Goal: Transaction & Acquisition: Purchase product/service

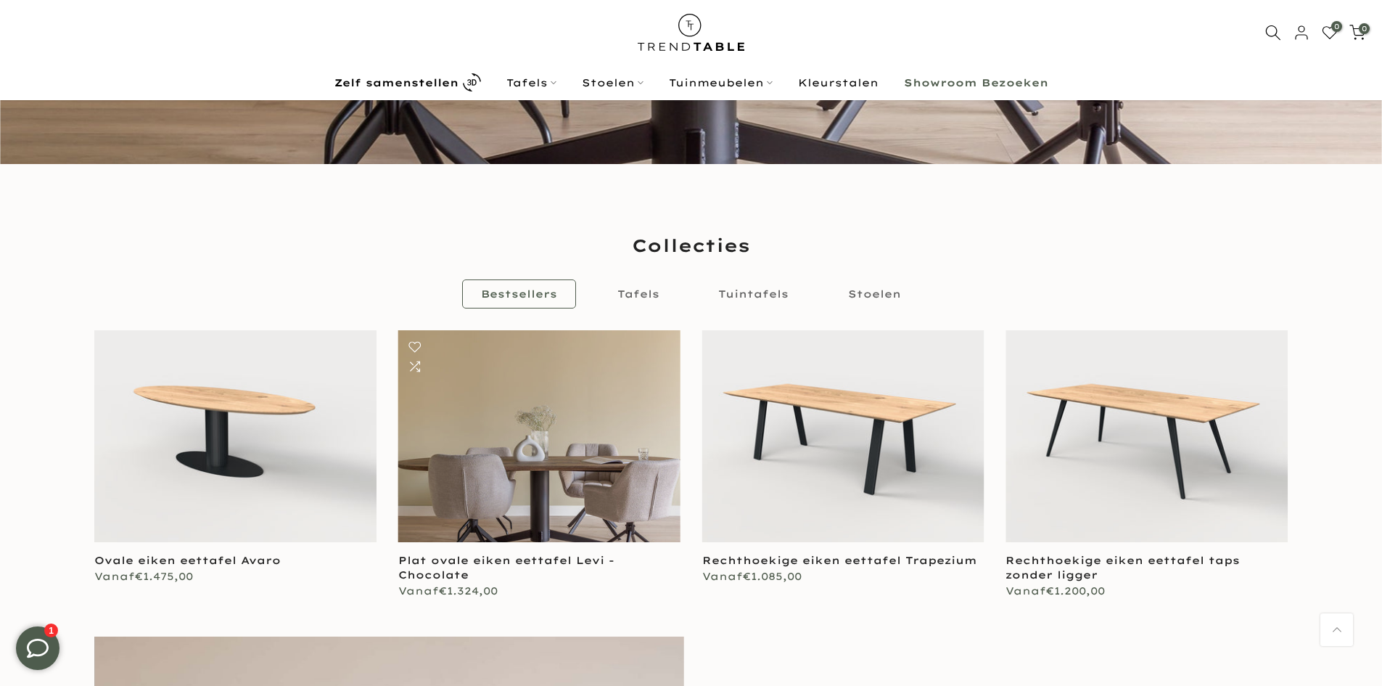
scroll to position [505, 0]
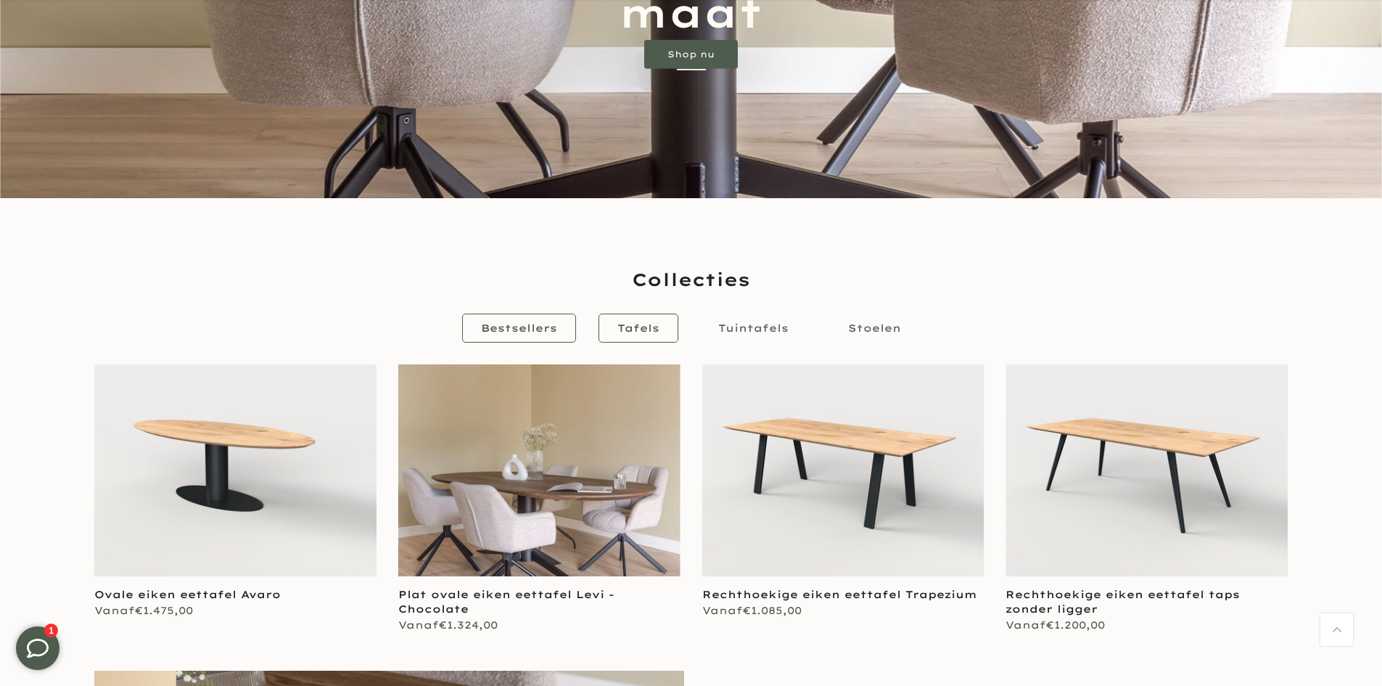
click at [635, 328] on span "Tafels" at bounding box center [638, 327] width 42 height 13
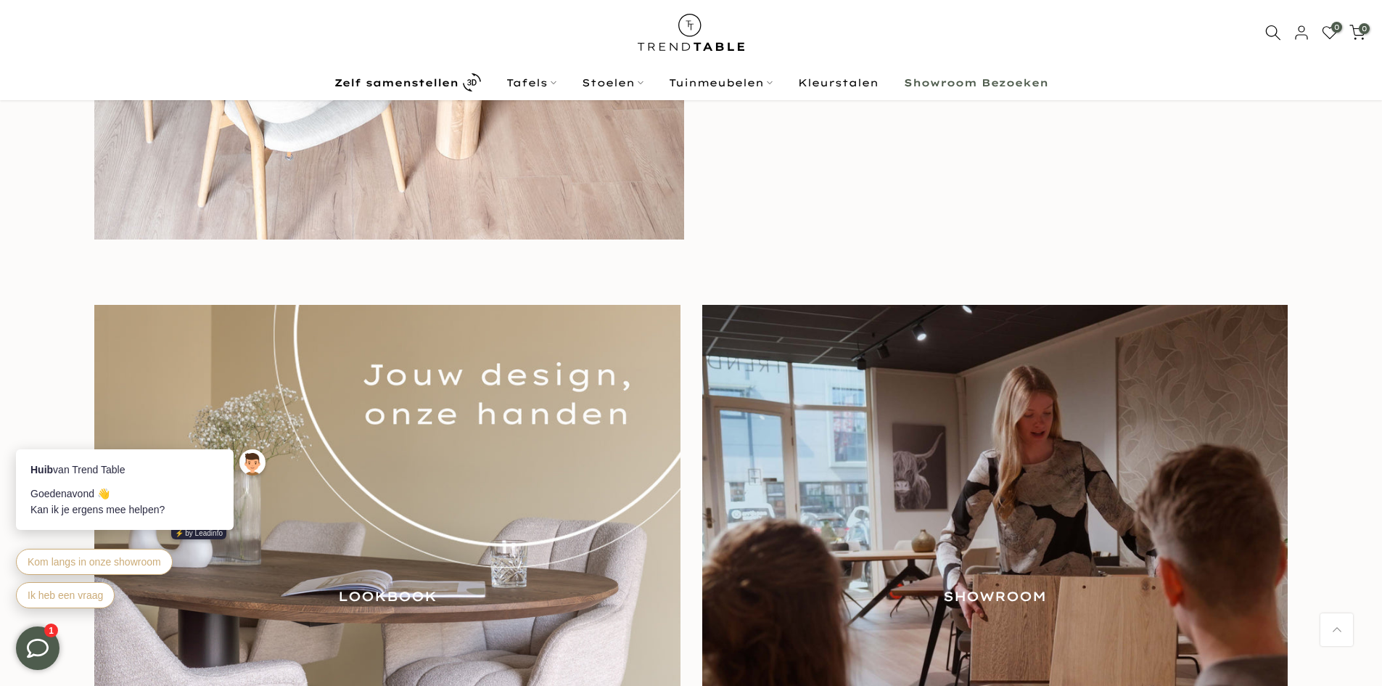
scroll to position [1552, 0]
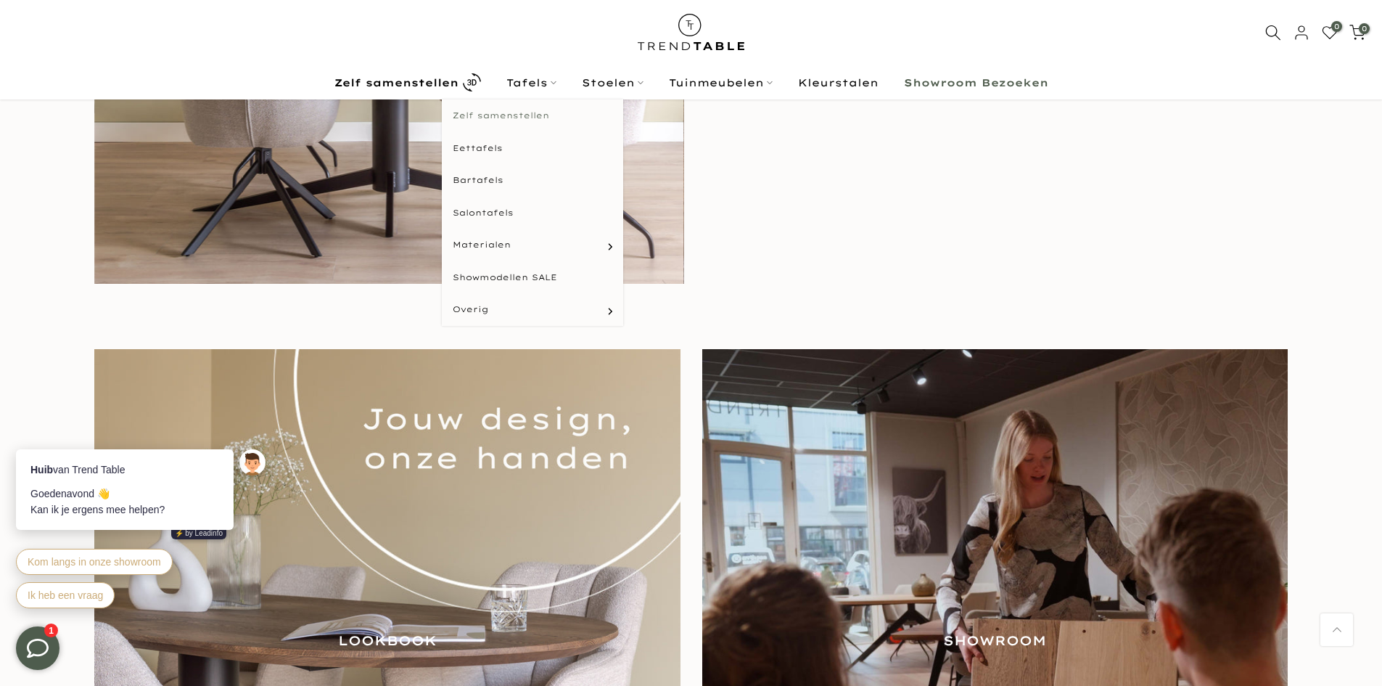
click at [503, 118] on link "Zelf samenstellen" at bounding box center [532, 116] width 181 height 33
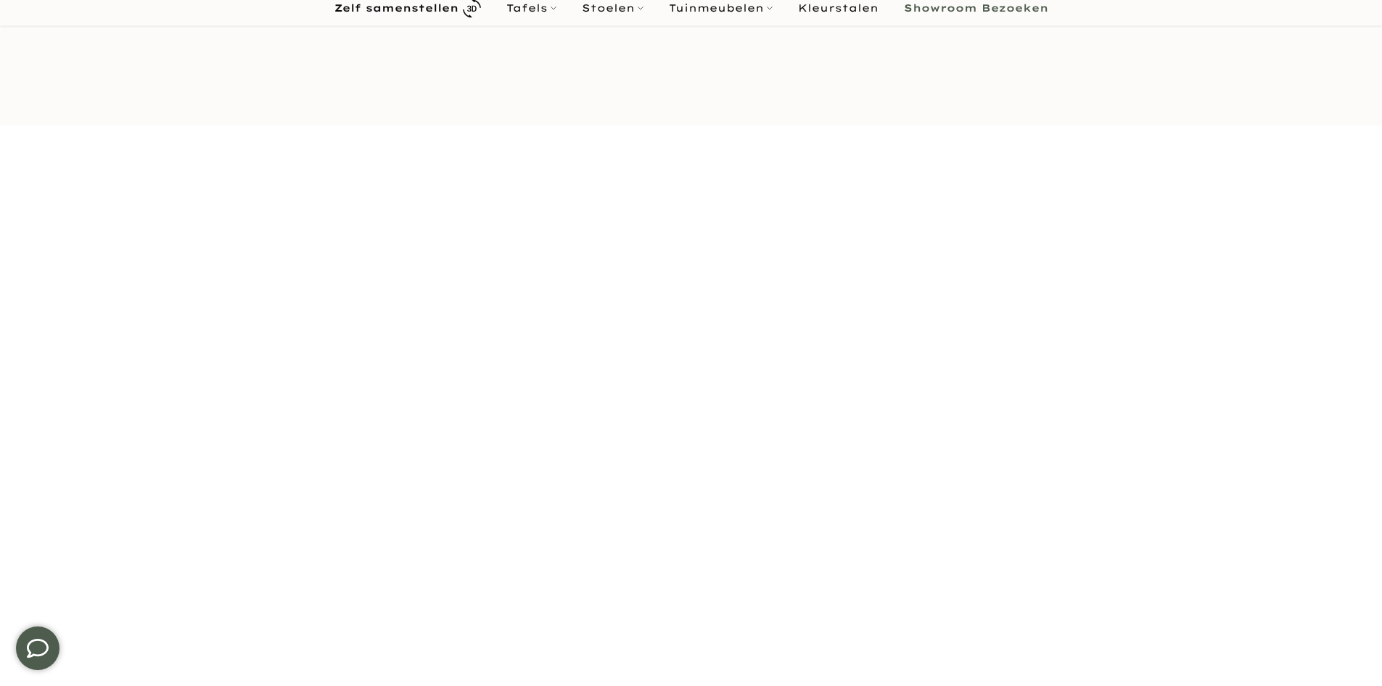
scroll to position [246, 0]
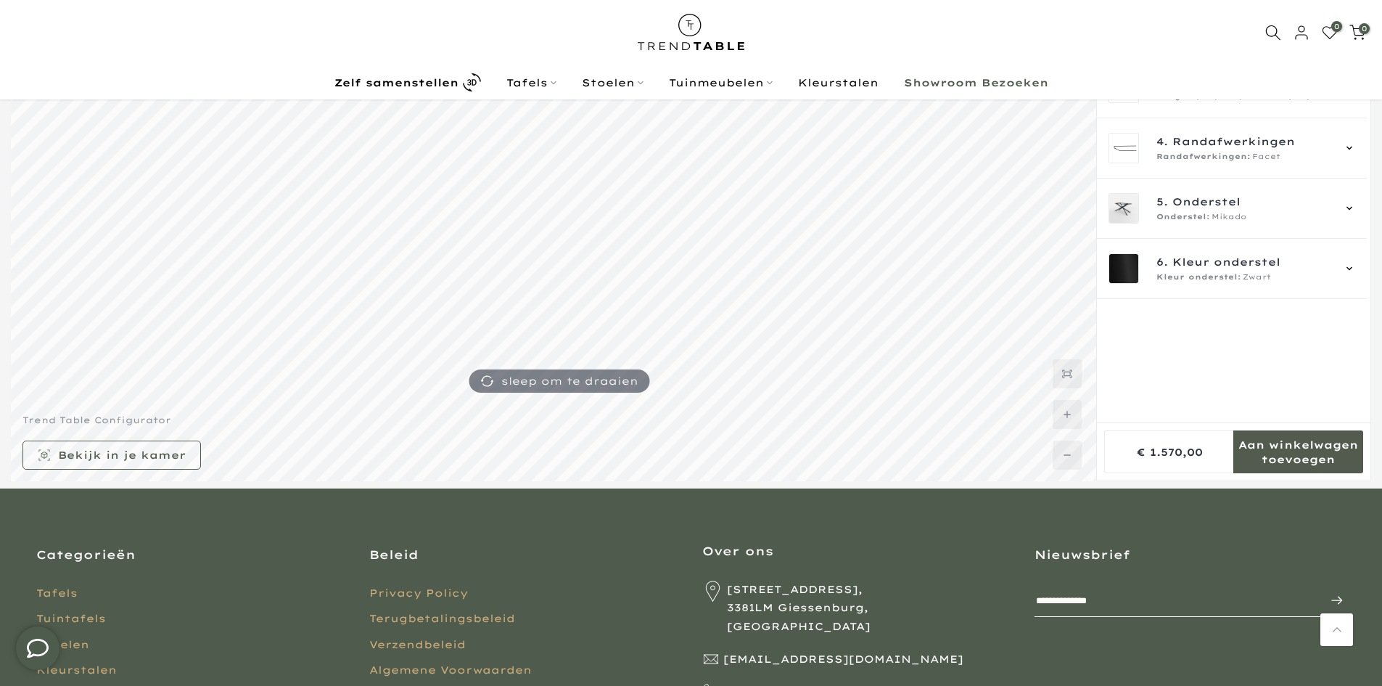
scroll to position [243, 0]
click at [537, 82] on link "Tafels" at bounding box center [530, 82] width 75 height 17
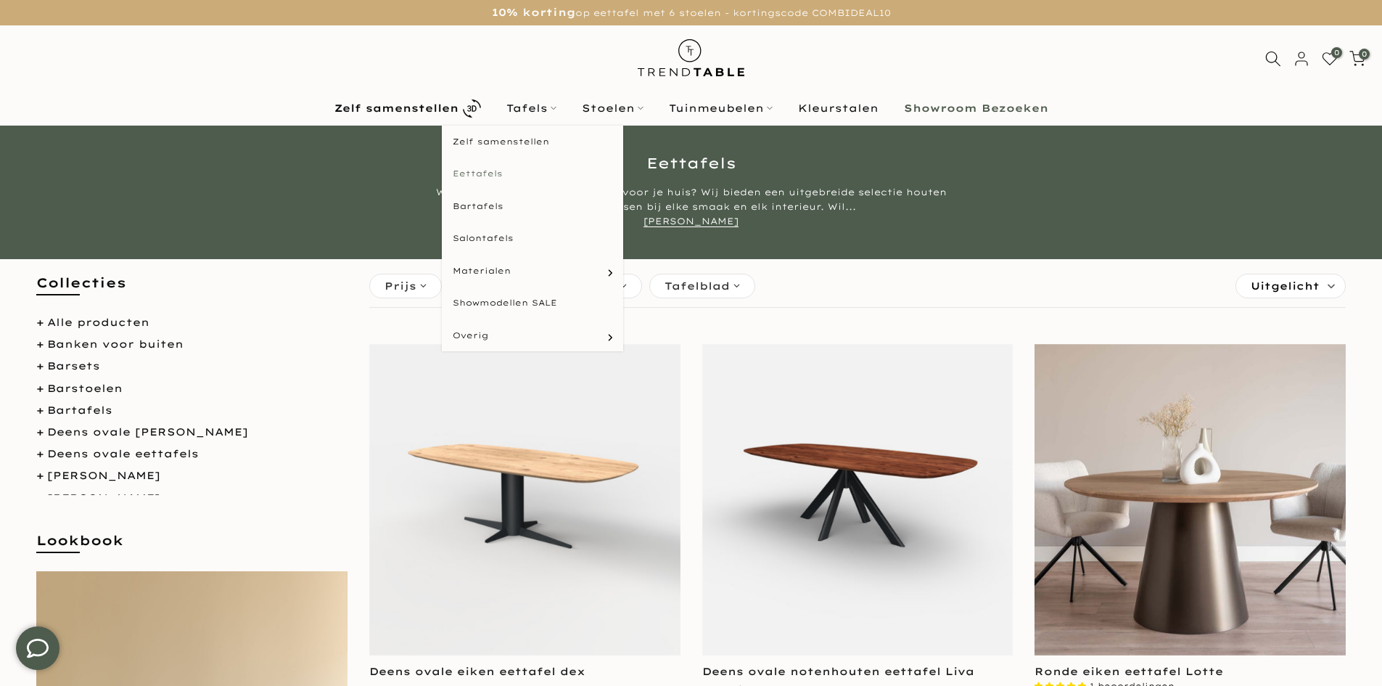
click at [495, 170] on link "Eettafels" at bounding box center [532, 173] width 181 height 33
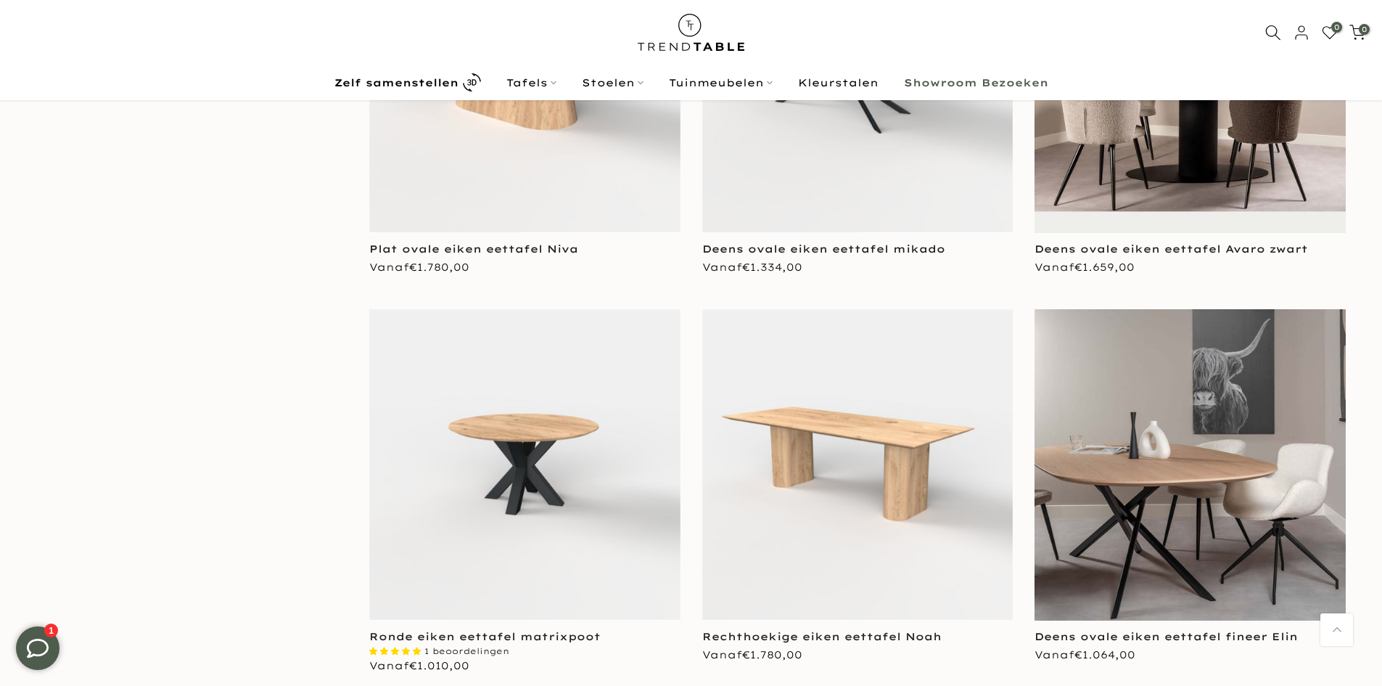
scroll to position [1592, 0]
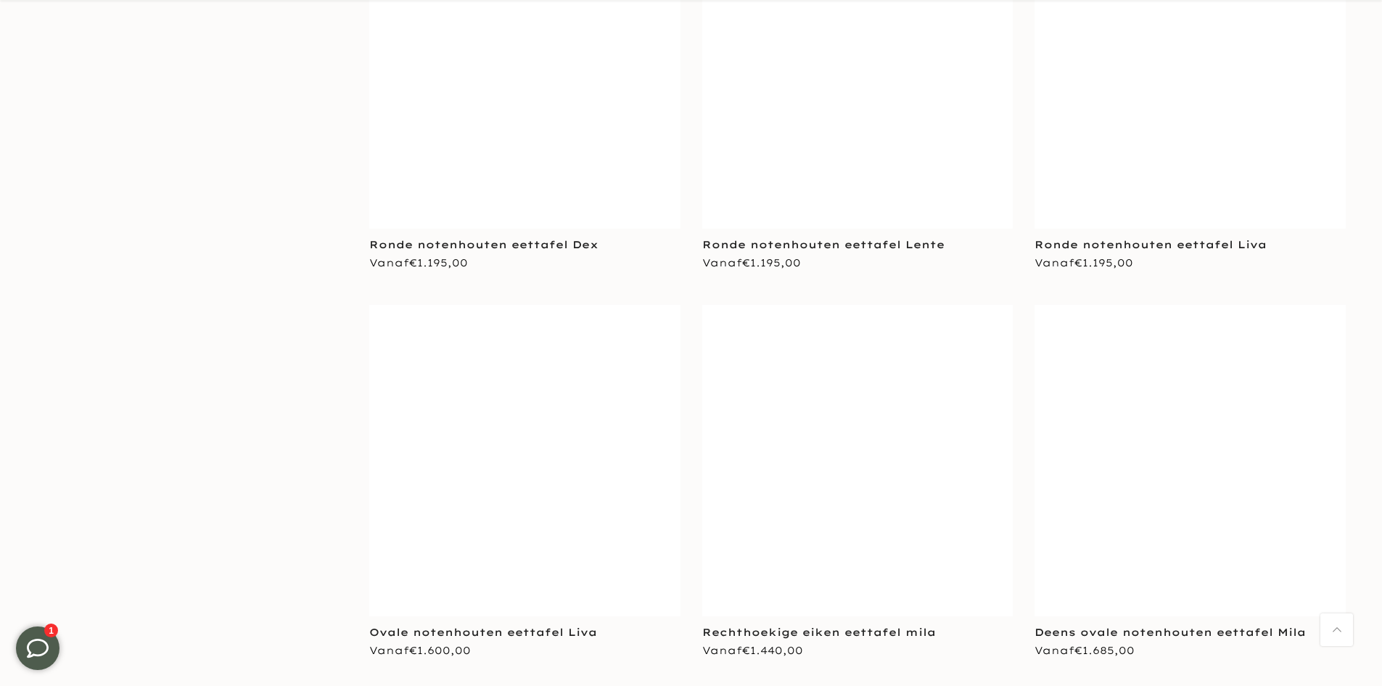
scroll to position [5947, 0]
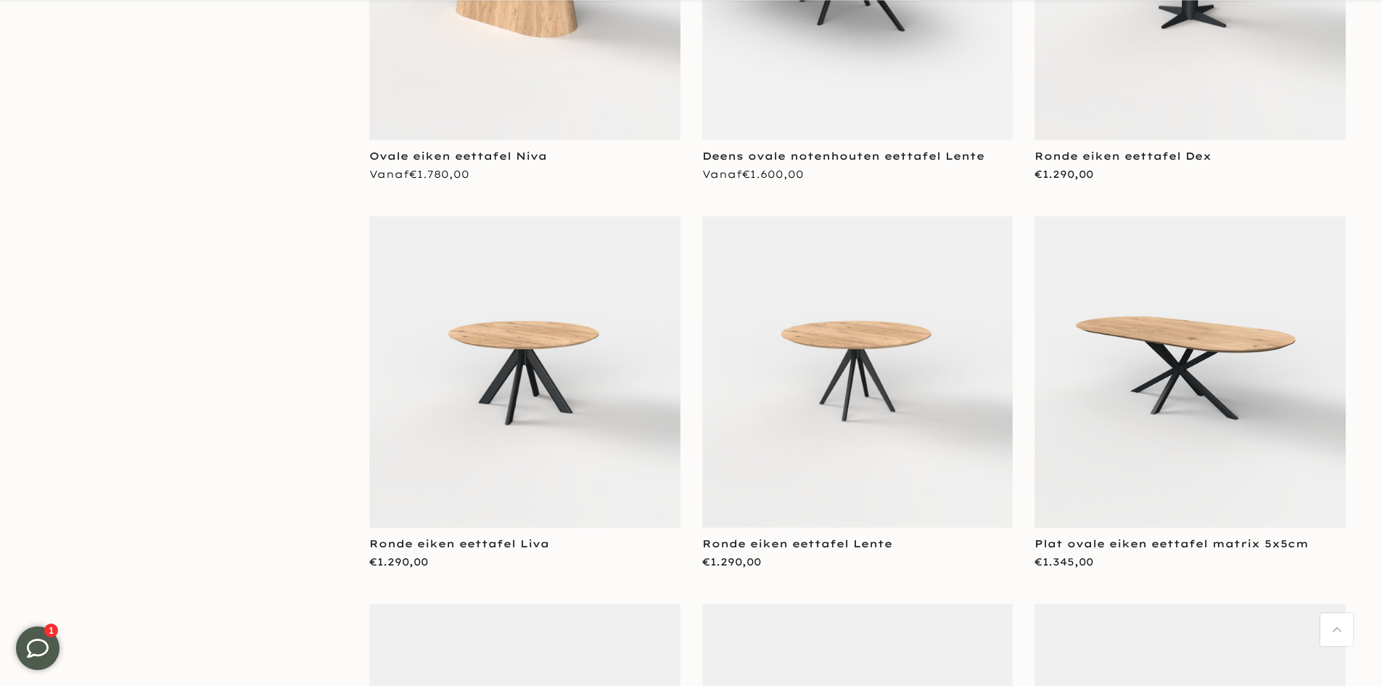
scroll to position [9211, 0]
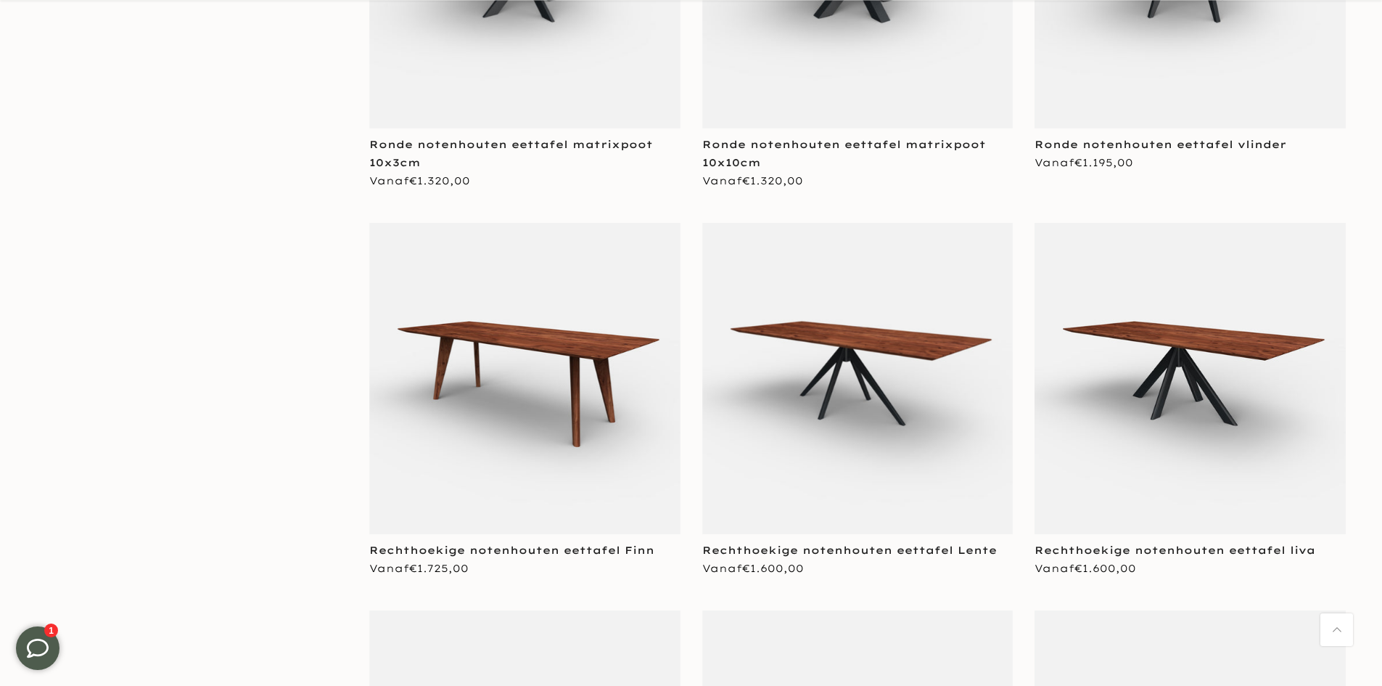
scroll to position [12259, 0]
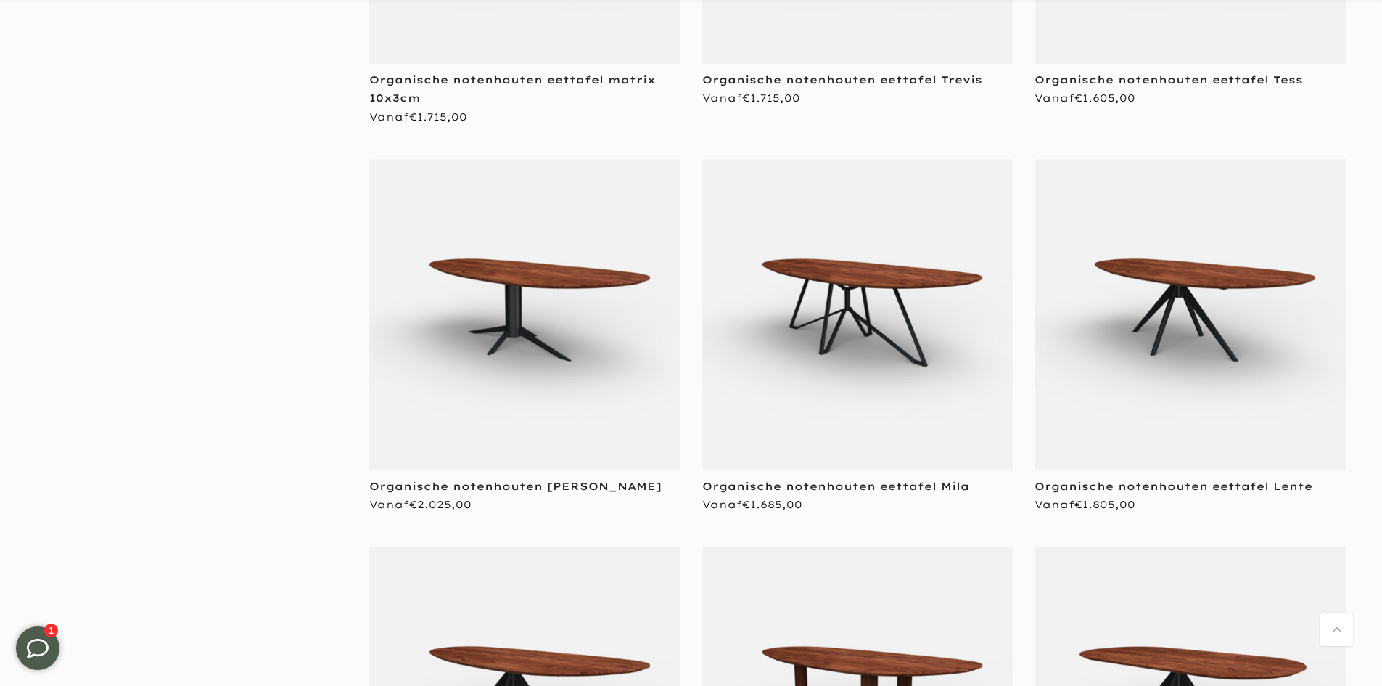
scroll to position [15088, 0]
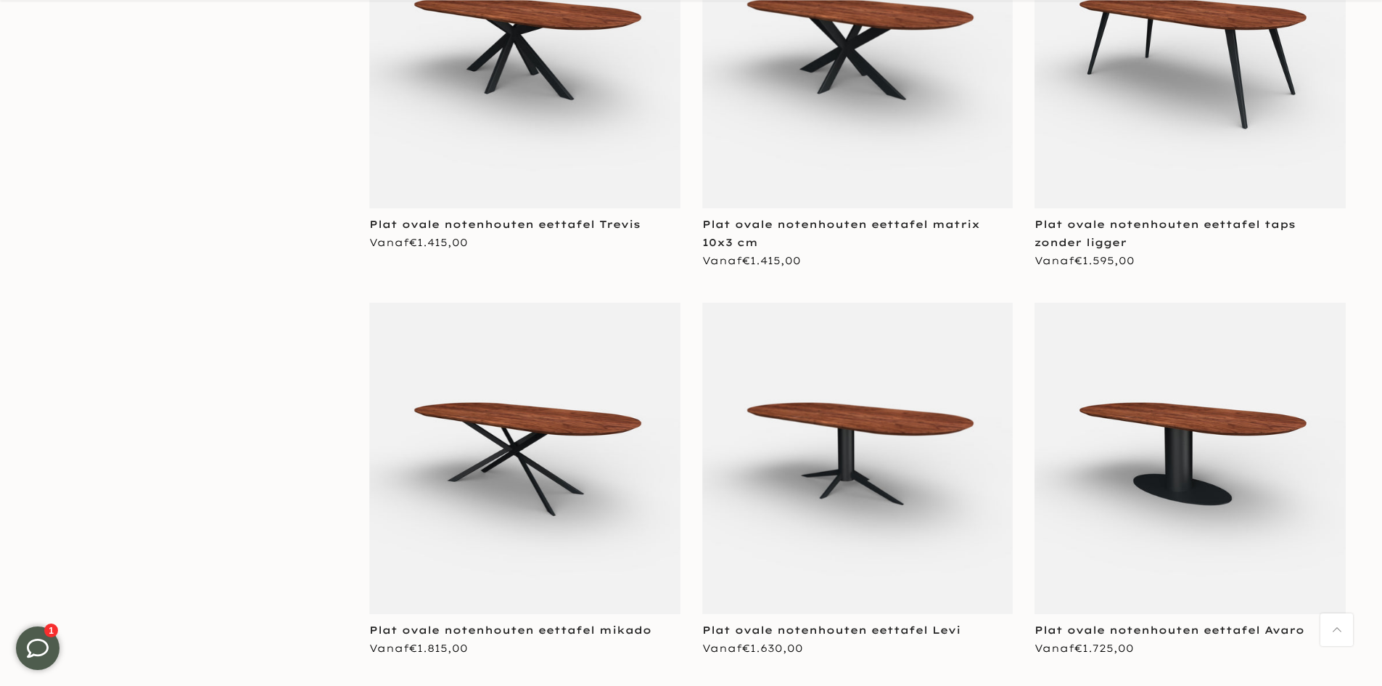
scroll to position [17335, 0]
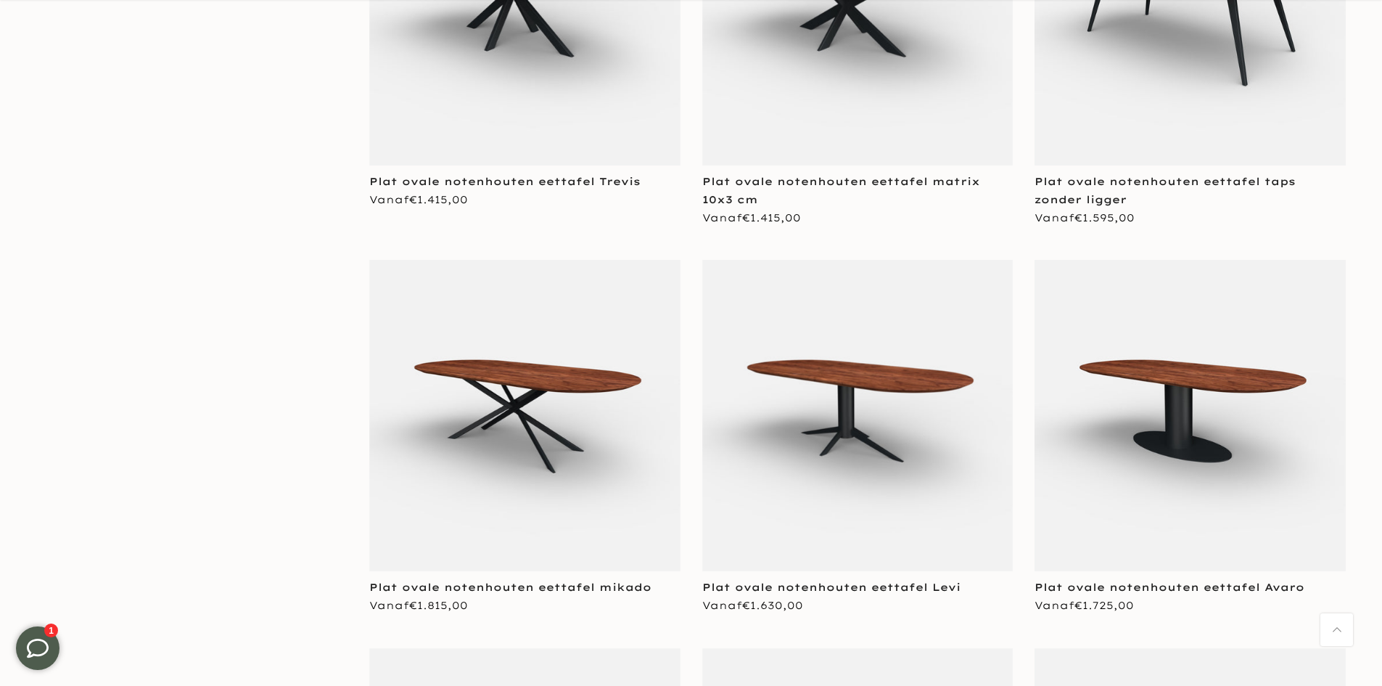
click at [1166, 374] on img at bounding box center [1189, 415] width 311 height 311
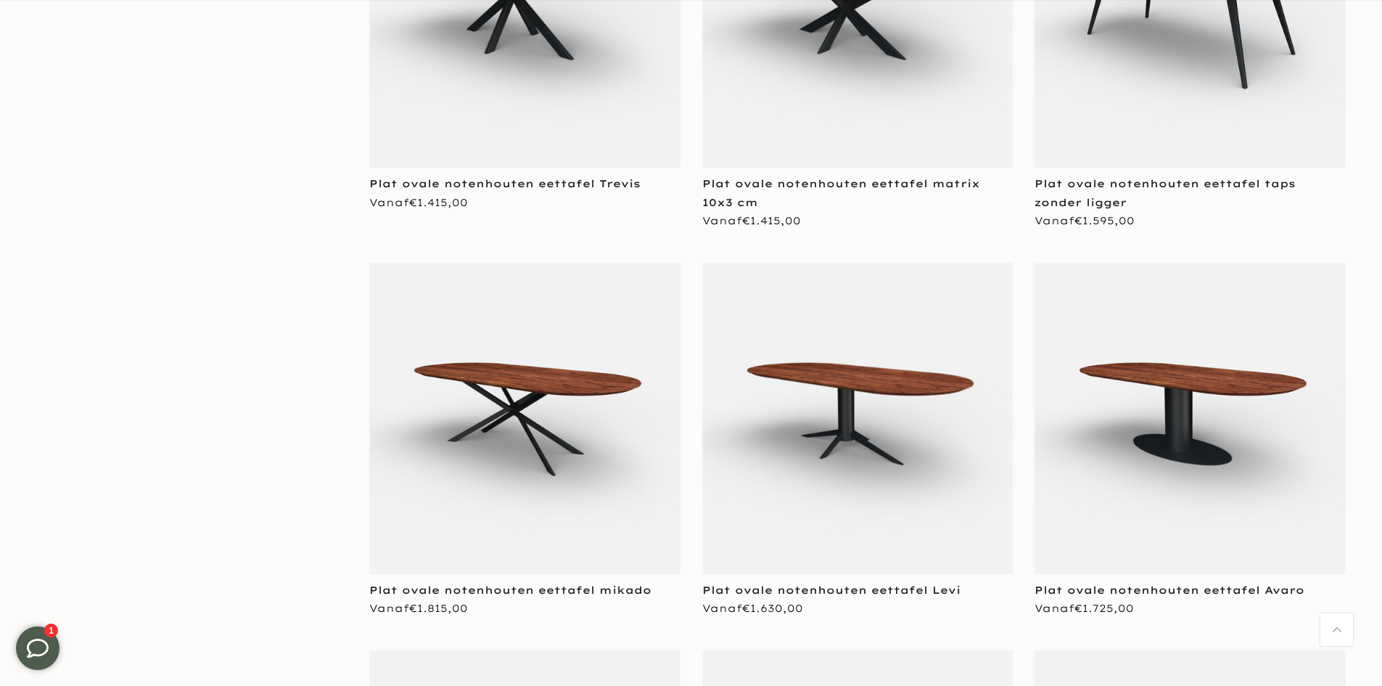
scroll to position [17337, 0]
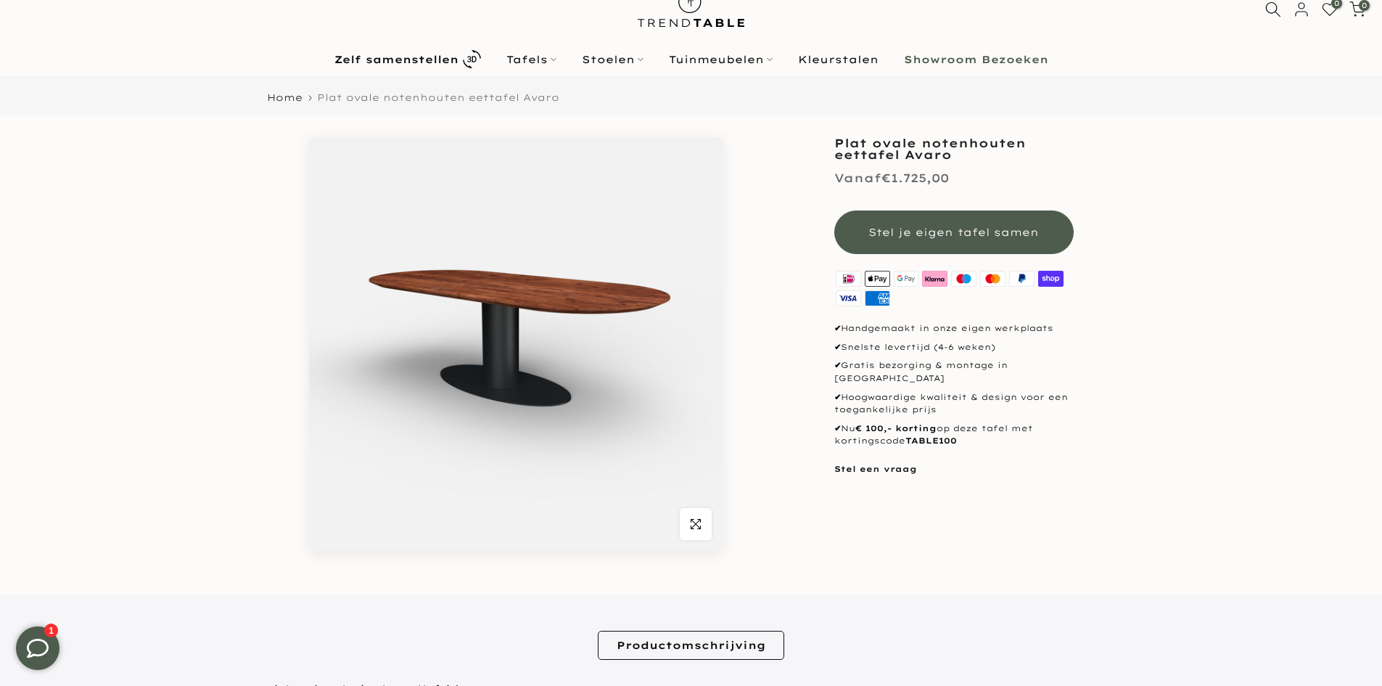
scroll to position [71, 0]
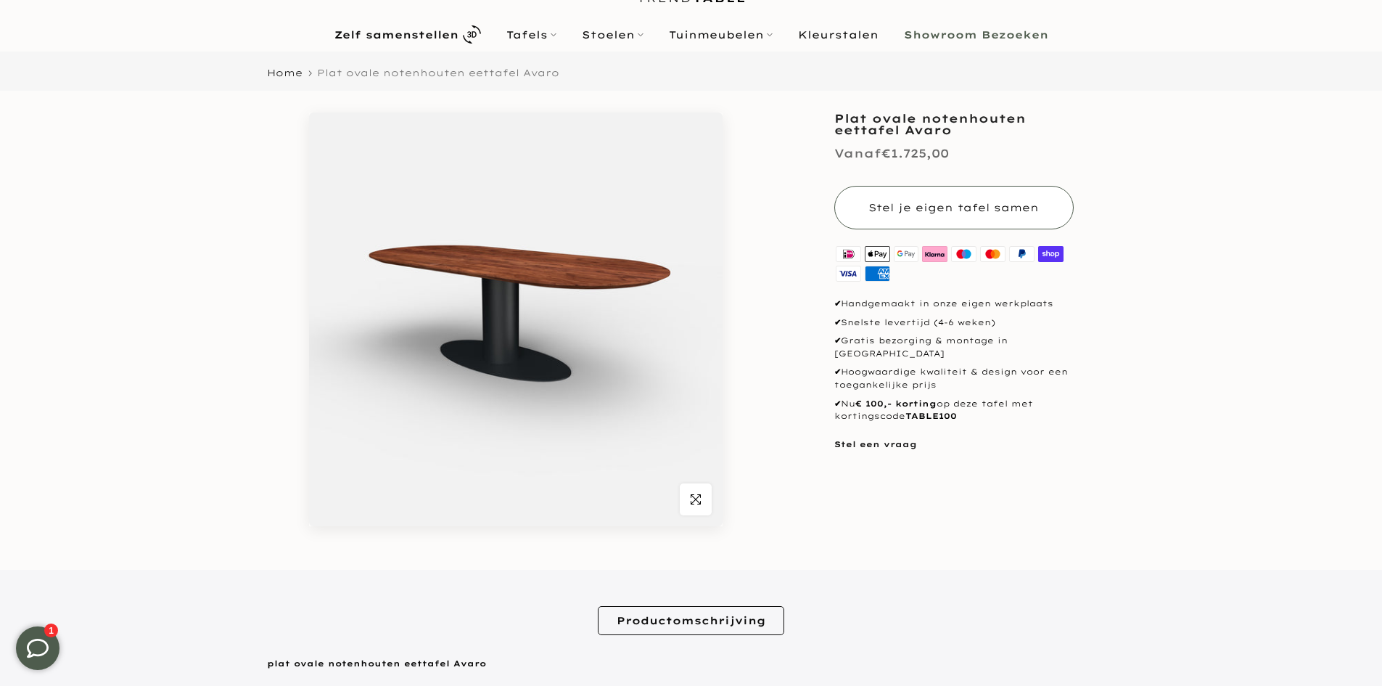
click at [937, 204] on span "Stel je eigen tafel samen" at bounding box center [953, 207] width 170 height 13
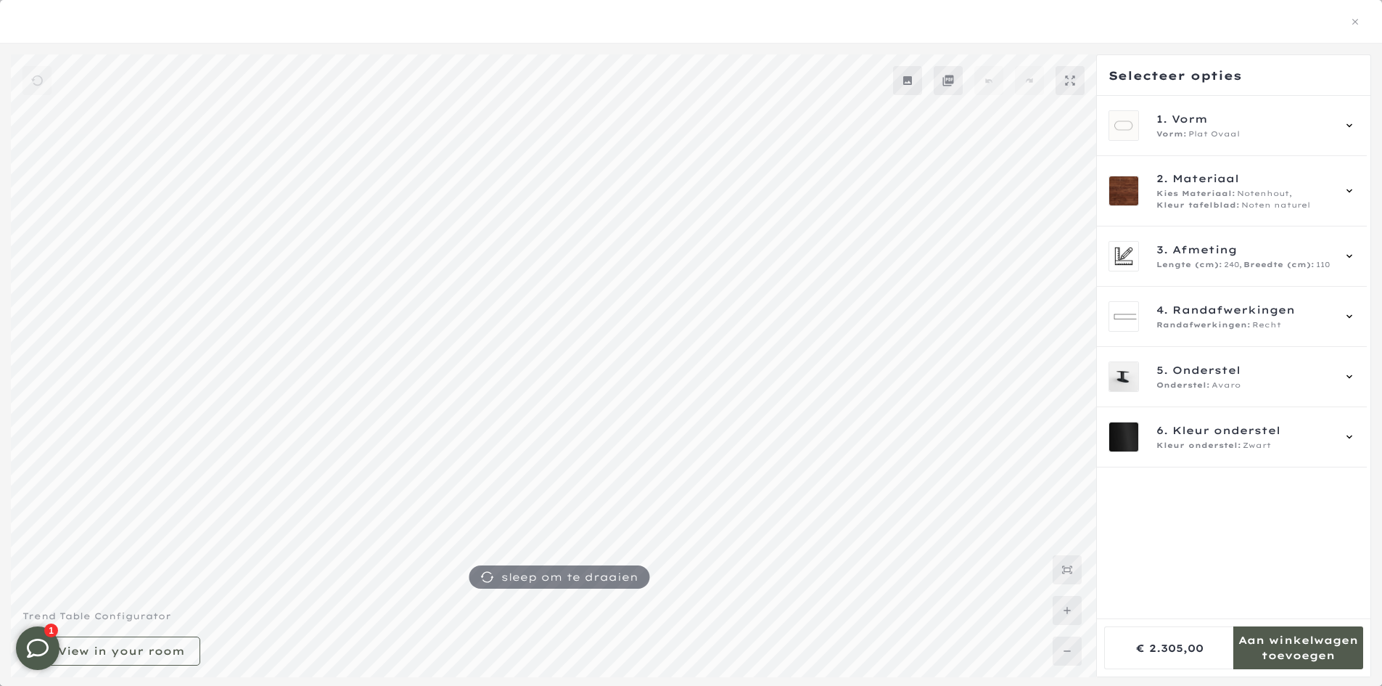
scroll to position [73, 0]
click at [1351, 123] on icon at bounding box center [1349, 126] width 12 height 12
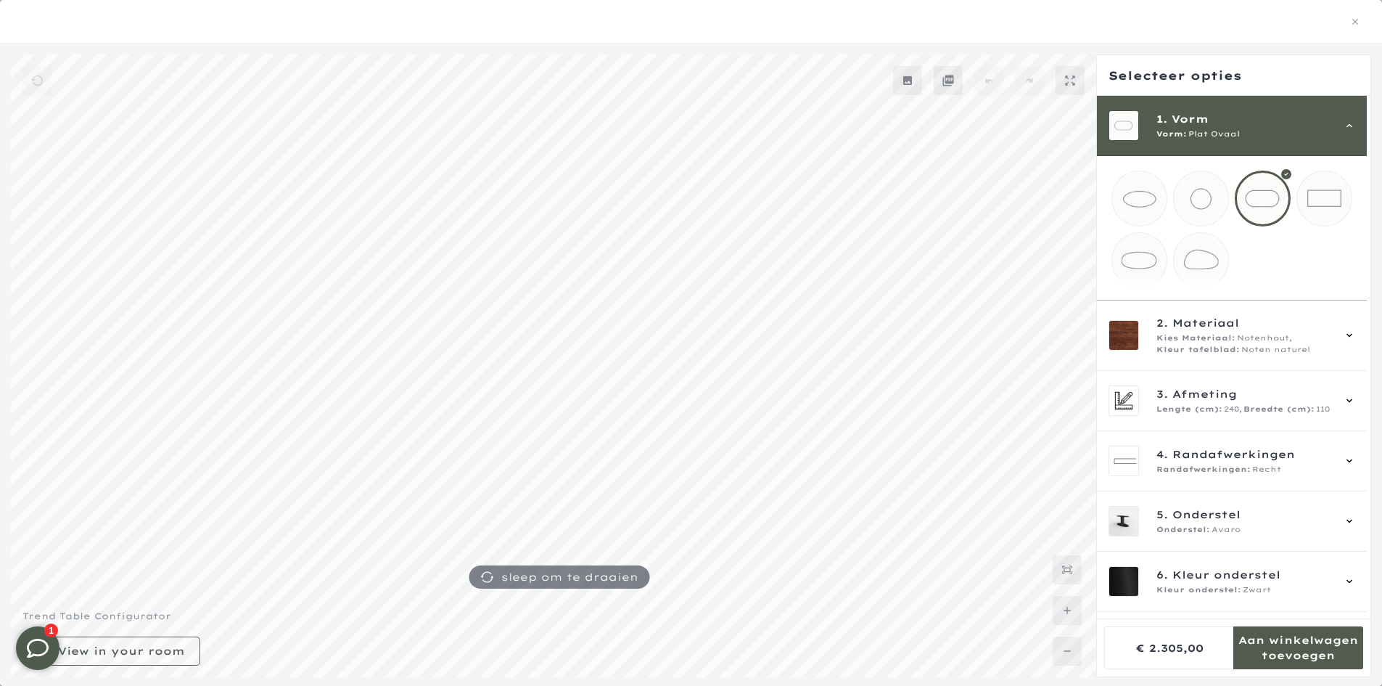
scroll to position [71, 0]
click at [1132, 259] on mmq-loader at bounding box center [1139, 260] width 54 height 54
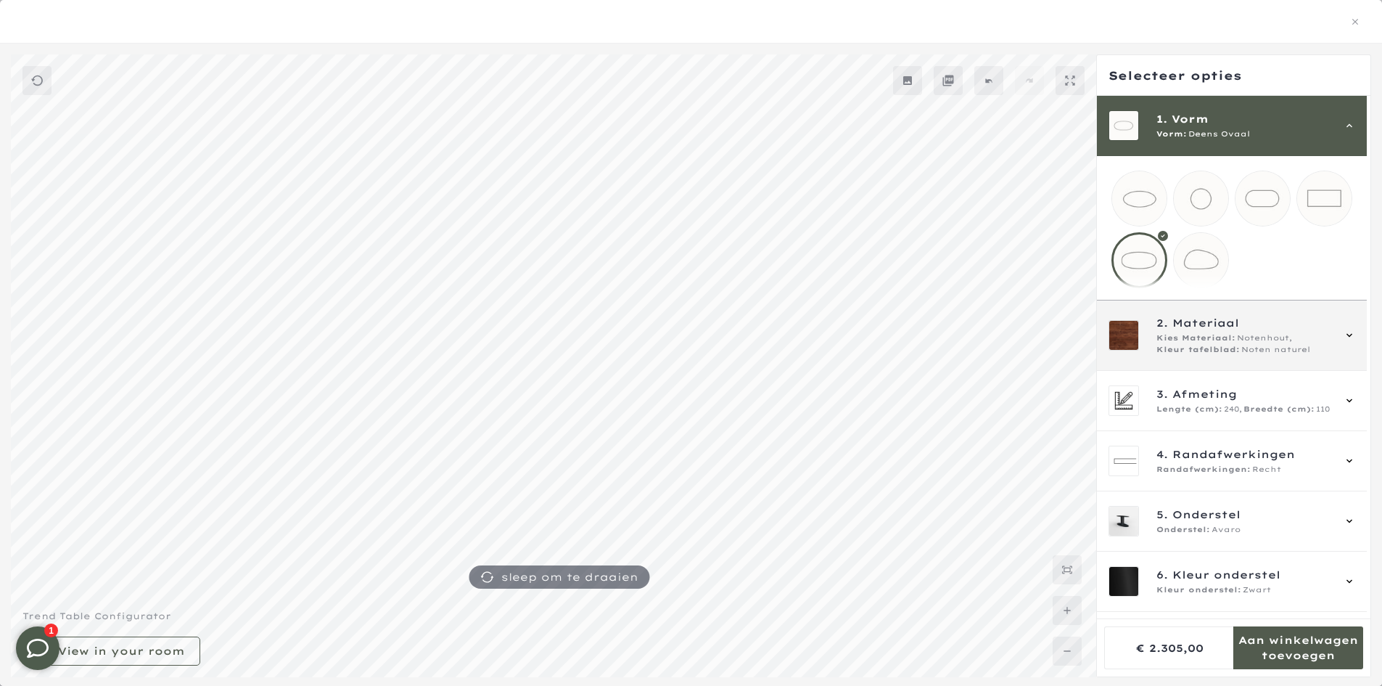
scroll to position [73, 0]
click at [1354, 341] on icon at bounding box center [1349, 335] width 12 height 12
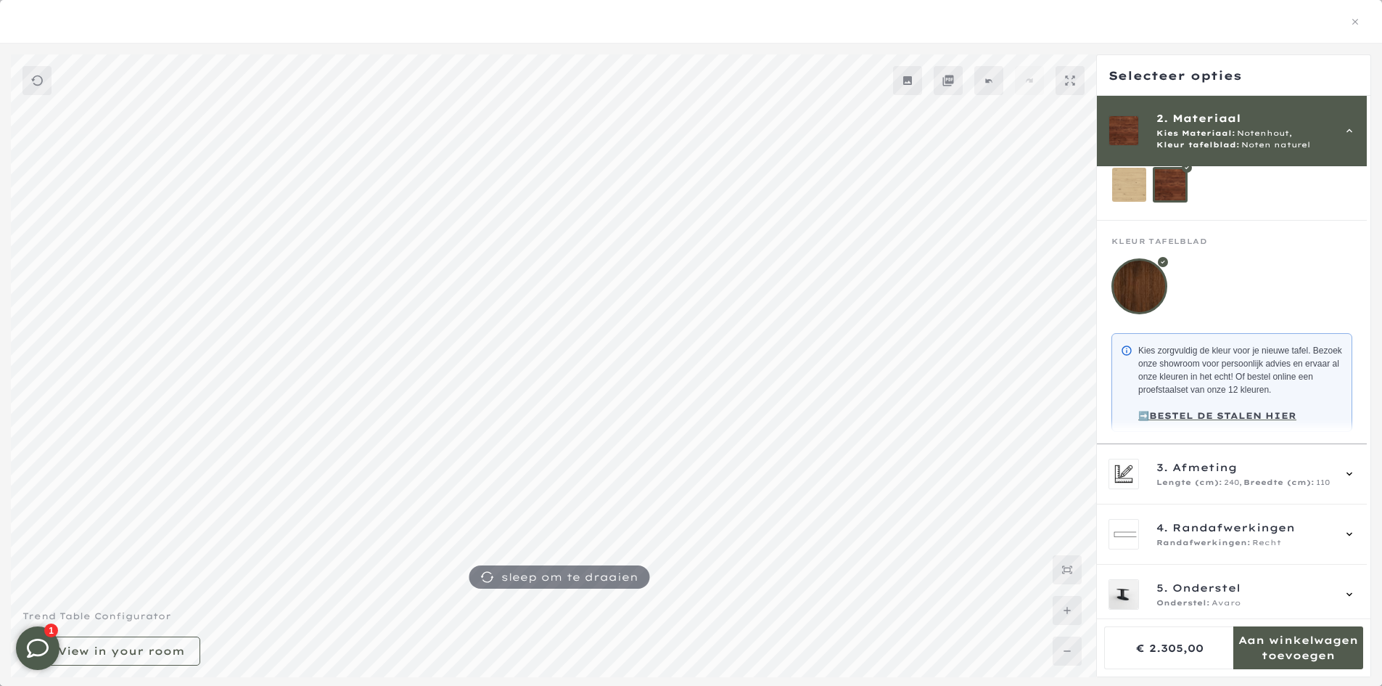
scroll to position [71, 0]
click at [1240, 475] on span "3. Afmeting" at bounding box center [1244, 467] width 176 height 16
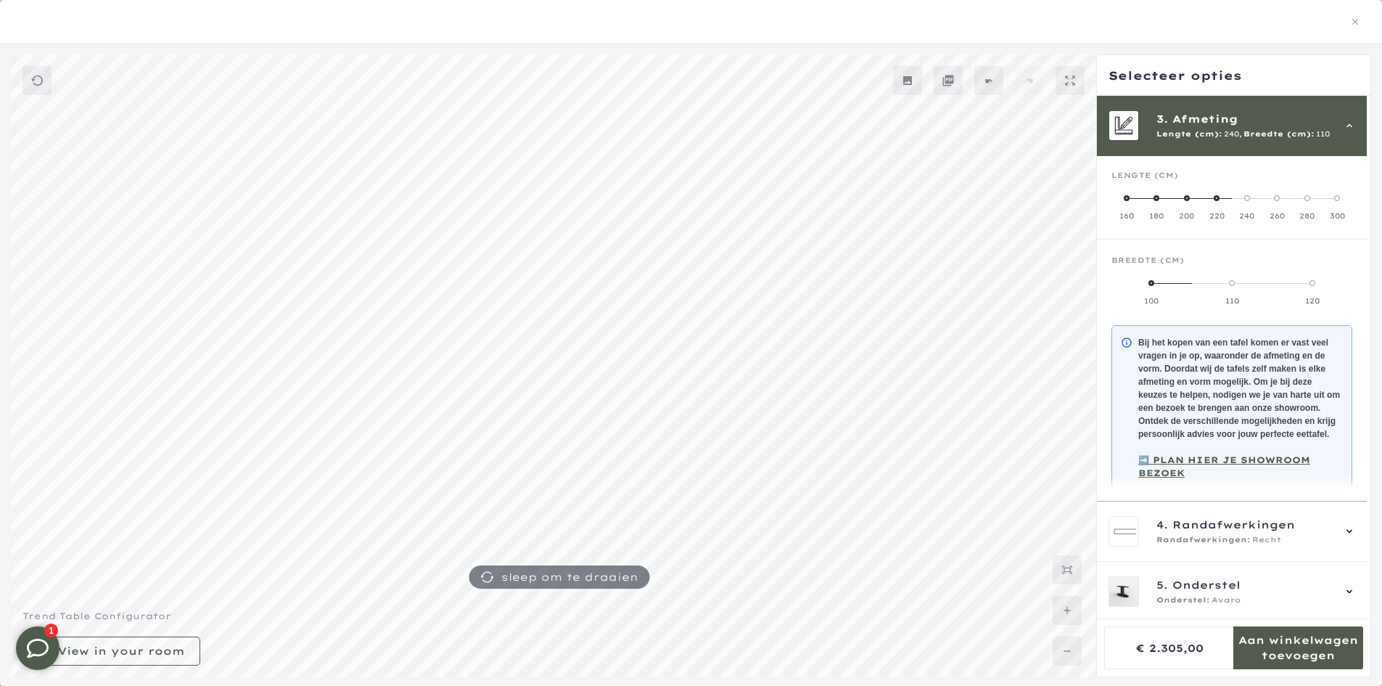
scroll to position [73, 0]
drag, startPoint x: 1234, startPoint y: 282, endPoint x: 1251, endPoint y: 281, distance: 16.7
click at [1251, 281] on label "110" at bounding box center [1232, 291] width 81 height 29
drag, startPoint x: 1248, startPoint y: 198, endPoint x: 1275, endPoint y: 197, distance: 27.6
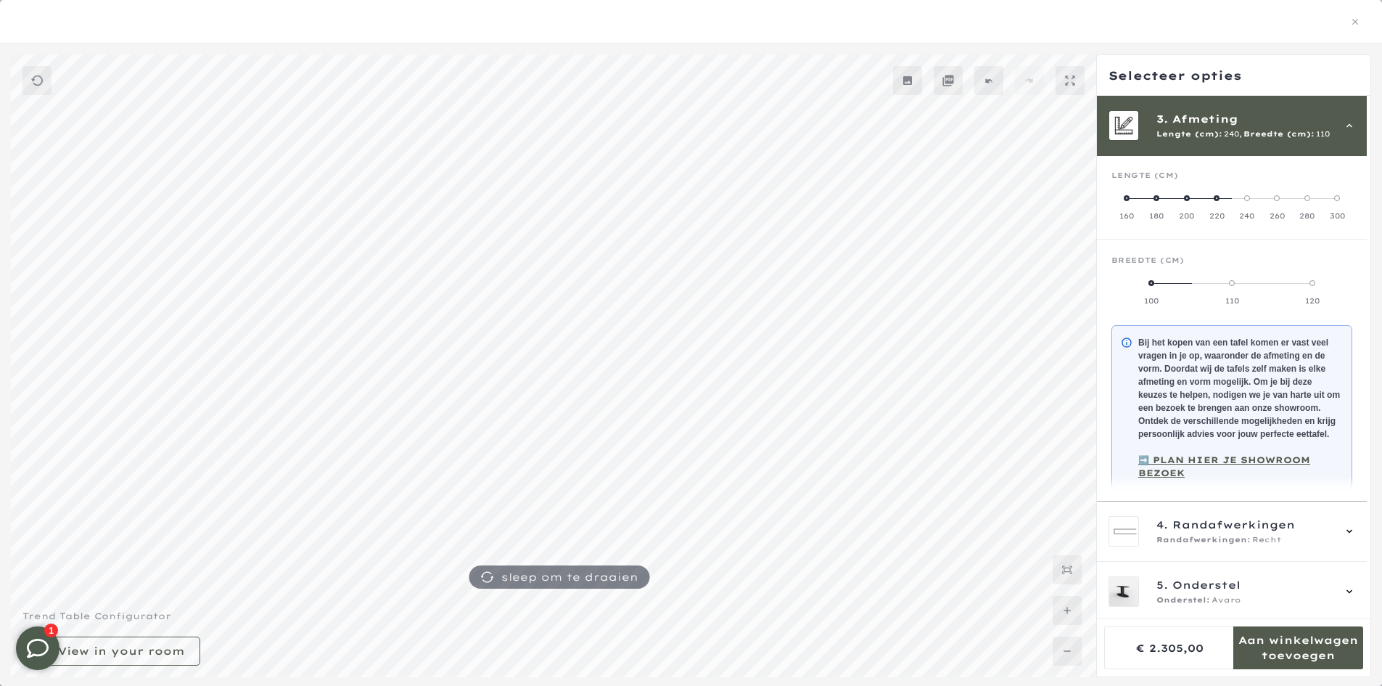
click at [1272, 197] on mmq-radio-scale at bounding box center [1231, 206] width 241 height 29
click at [1276, 197] on span at bounding box center [1277, 198] width 6 height 6
click at [1306, 199] on span at bounding box center [1307, 198] width 6 height 6
click at [1261, 280] on span at bounding box center [1262, 283] width 6 height 6
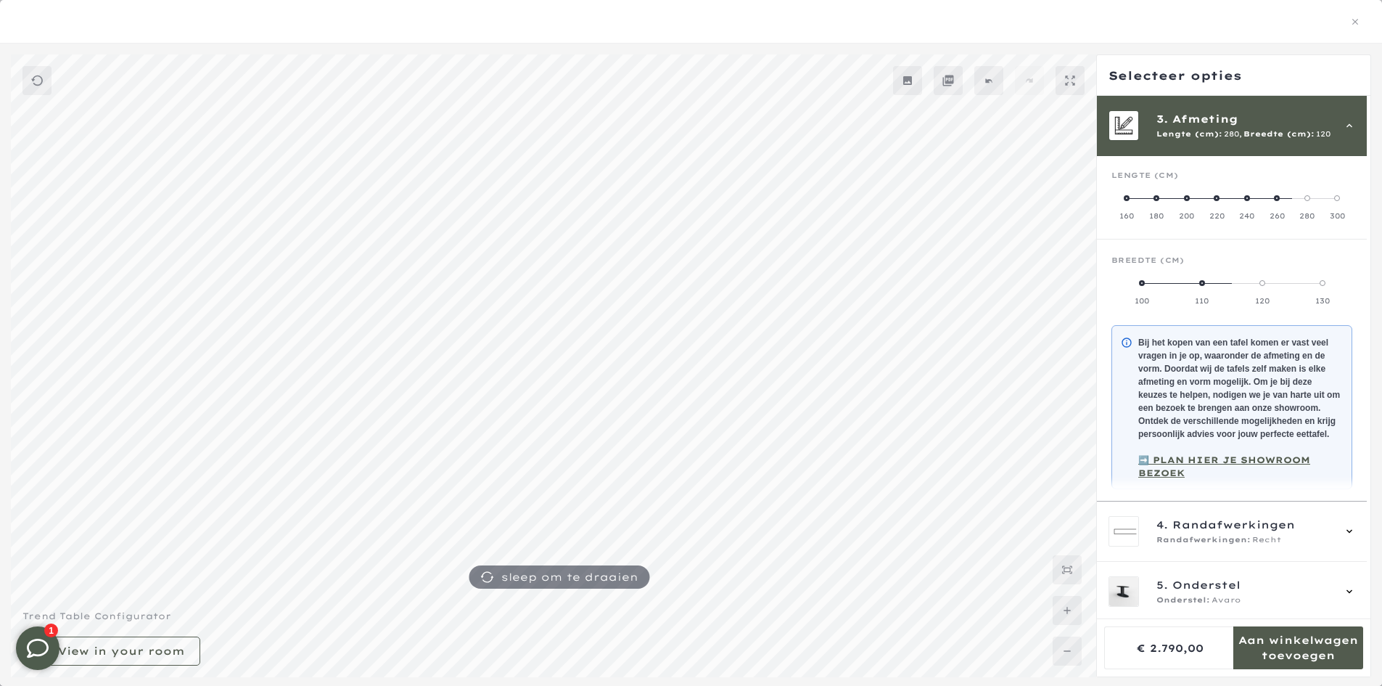
click at [1322, 281] on span at bounding box center [1323, 283] width 6 height 6
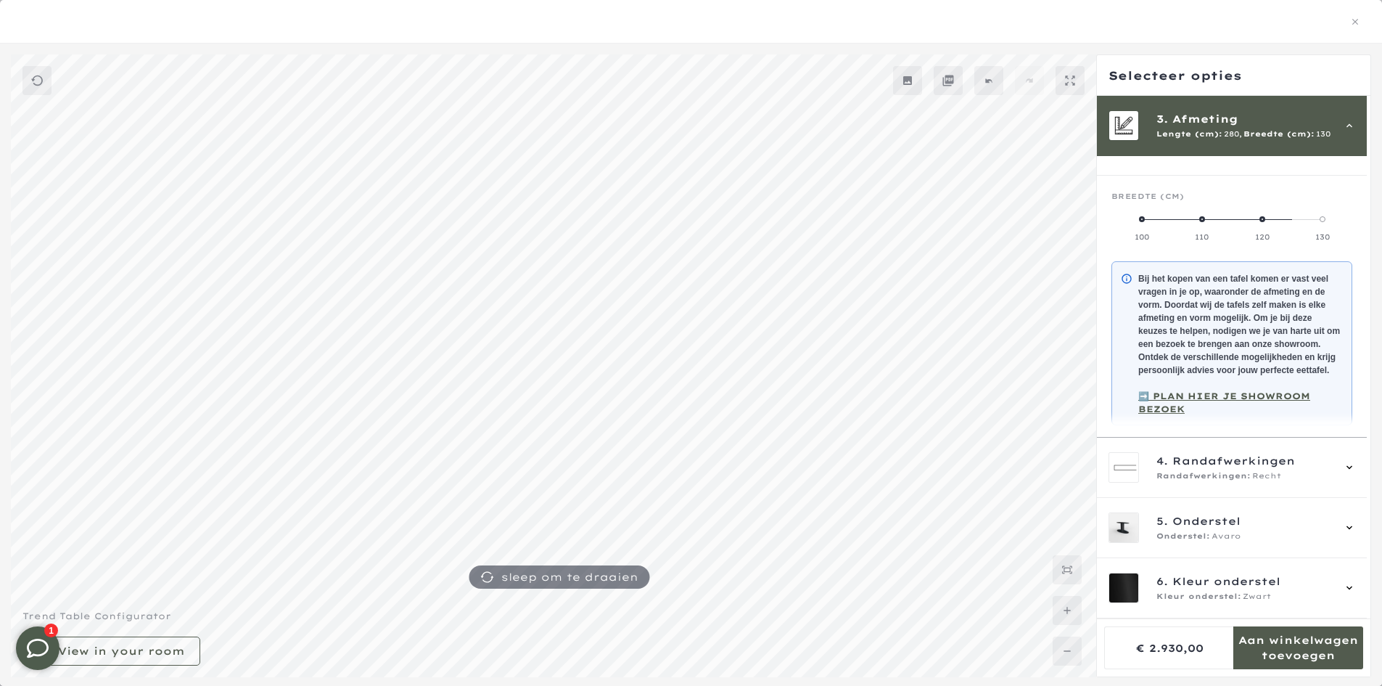
scroll to position [206, 0]
click at [1185, 462] on span "Randafwerkingen" at bounding box center [1233, 461] width 123 height 16
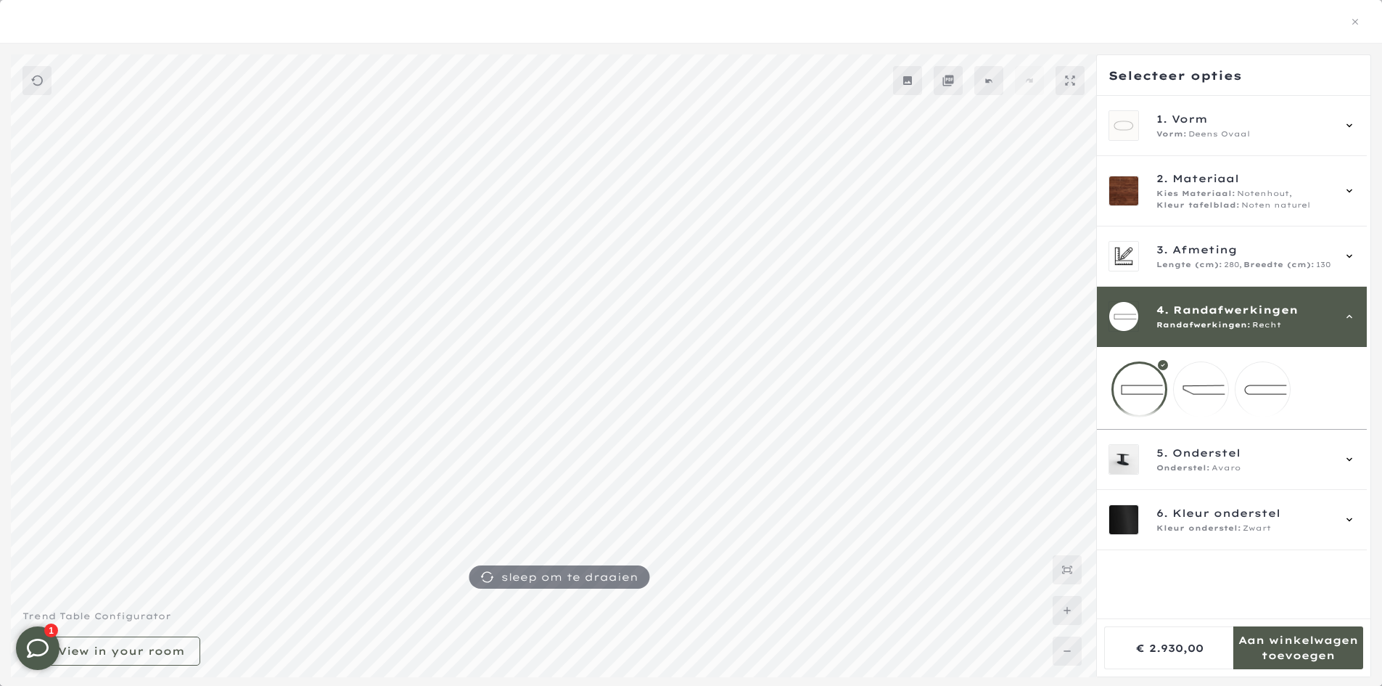
scroll to position [73, 0]
click at [1188, 388] on mmq-loader at bounding box center [1201, 389] width 54 height 54
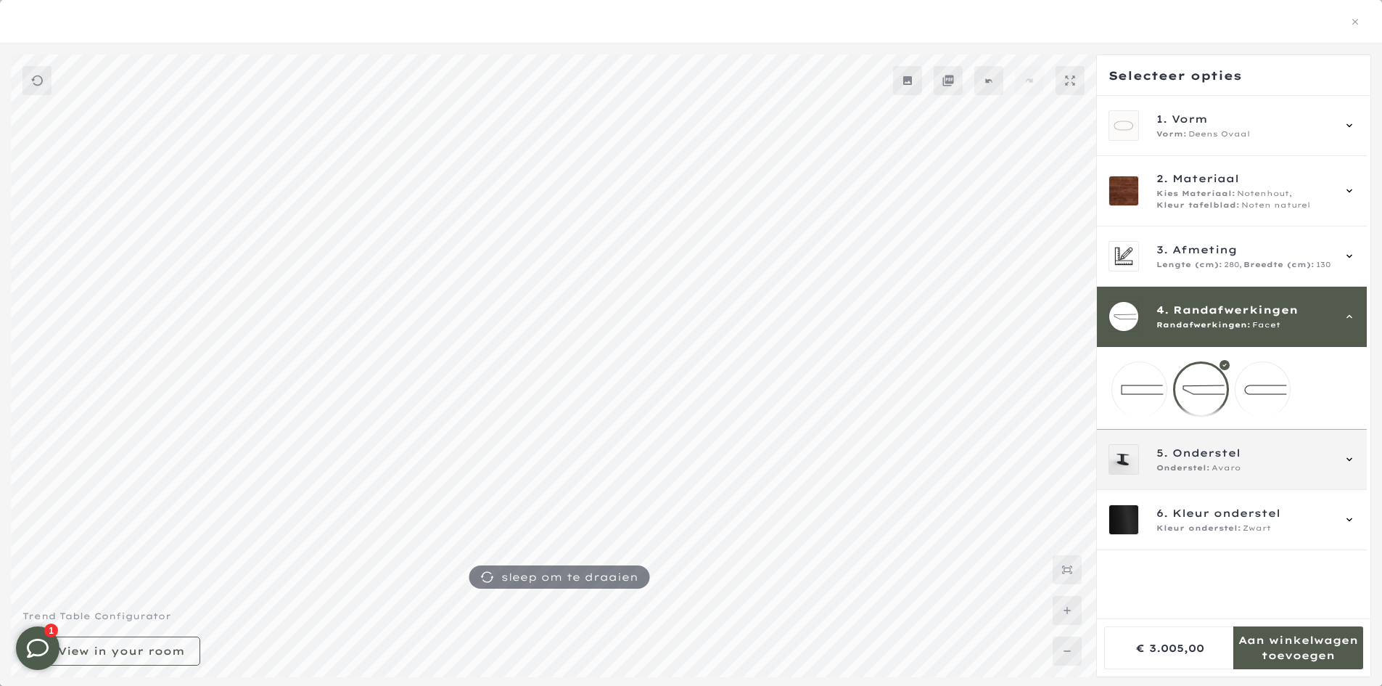
click at [1349, 465] on icon at bounding box center [1349, 459] width 12 height 12
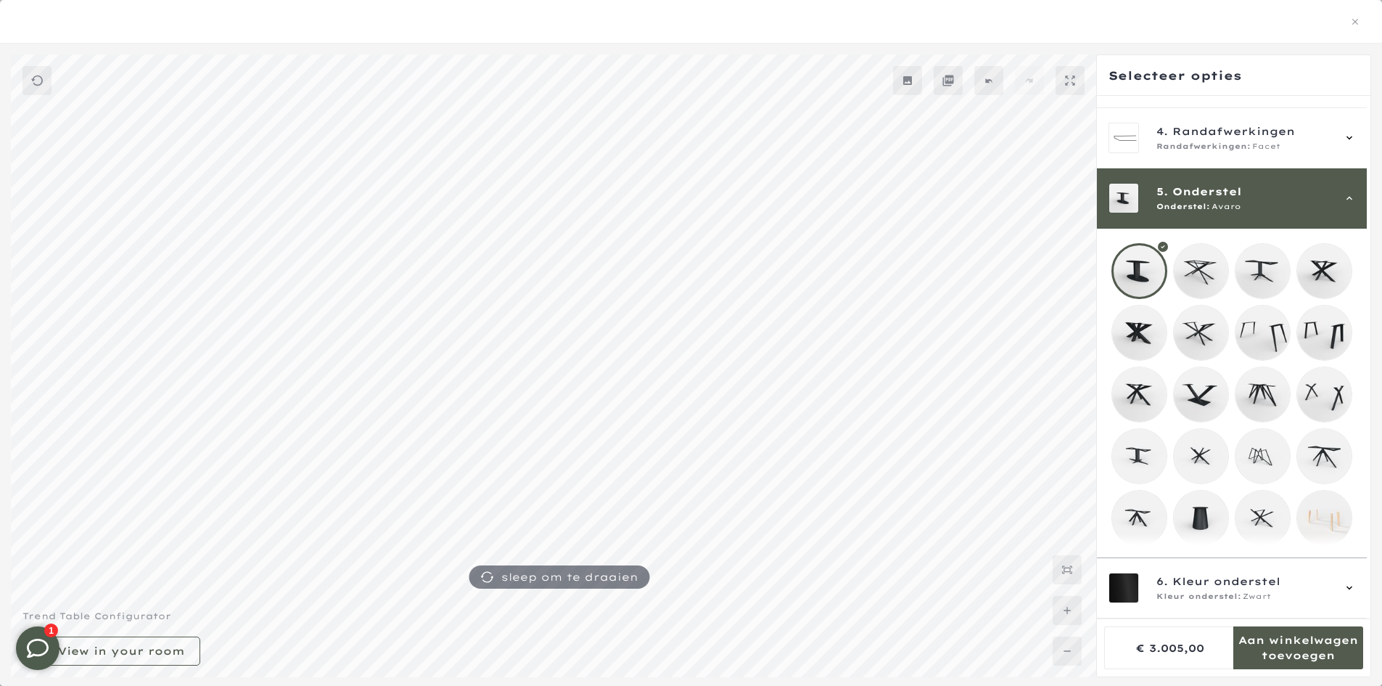
scroll to position [73, 0]
click at [1138, 255] on div at bounding box center [1139, 271] width 56 height 56
click at [1349, 585] on icon at bounding box center [1349, 588] width 12 height 12
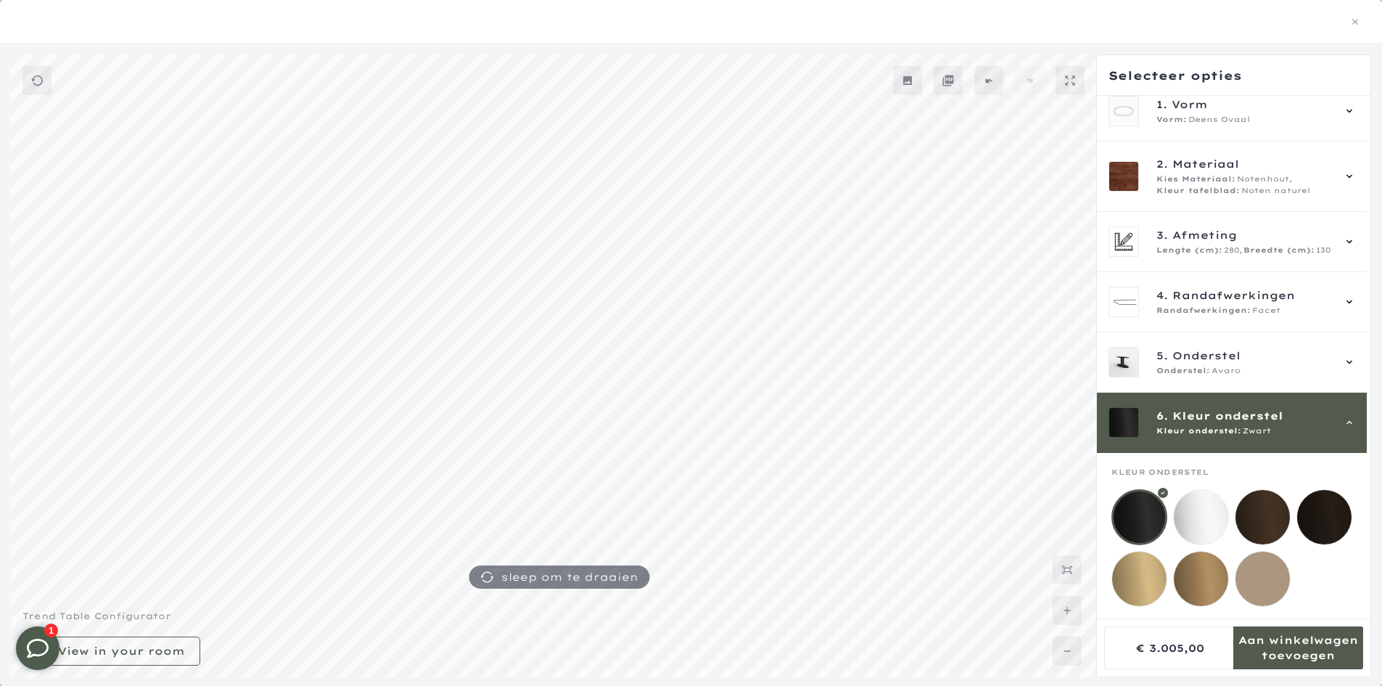
scroll to position [71, 0]
click at [1270, 563] on mmq-loader at bounding box center [1262, 578] width 54 height 54
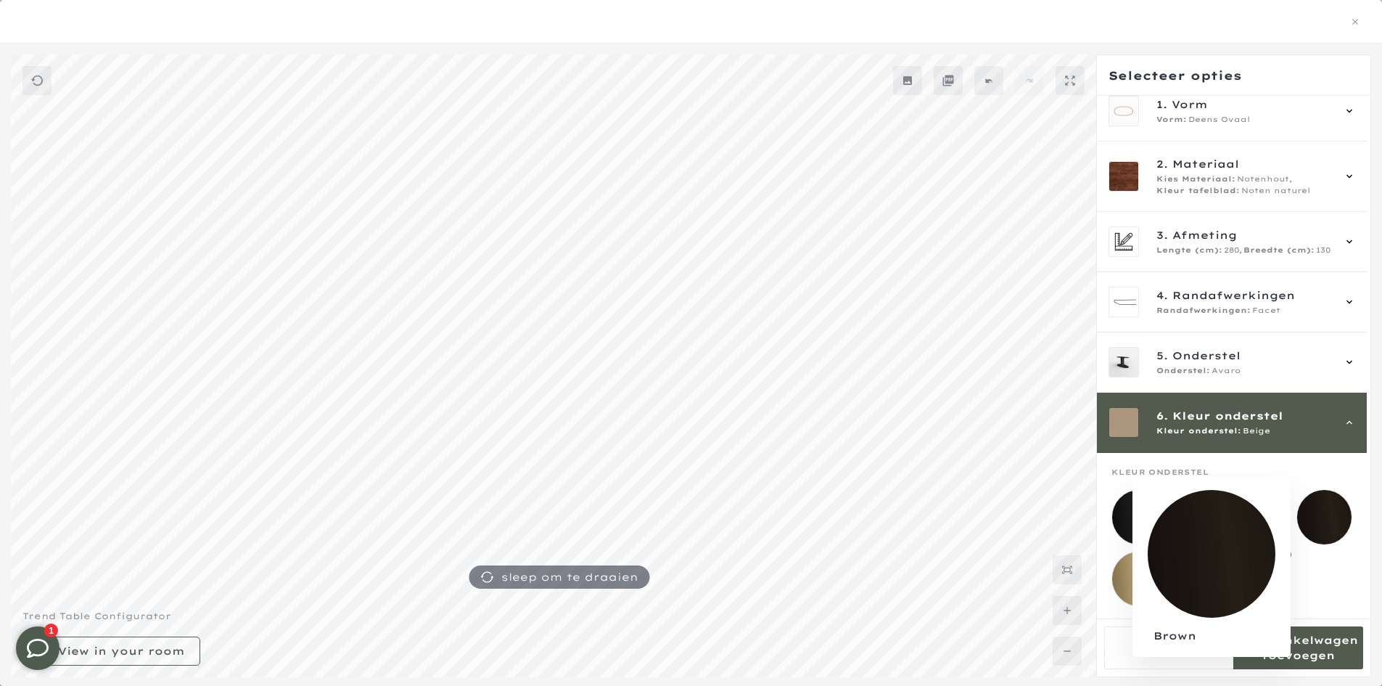
click at [1321, 506] on mmq-loader at bounding box center [1324, 517] width 54 height 54
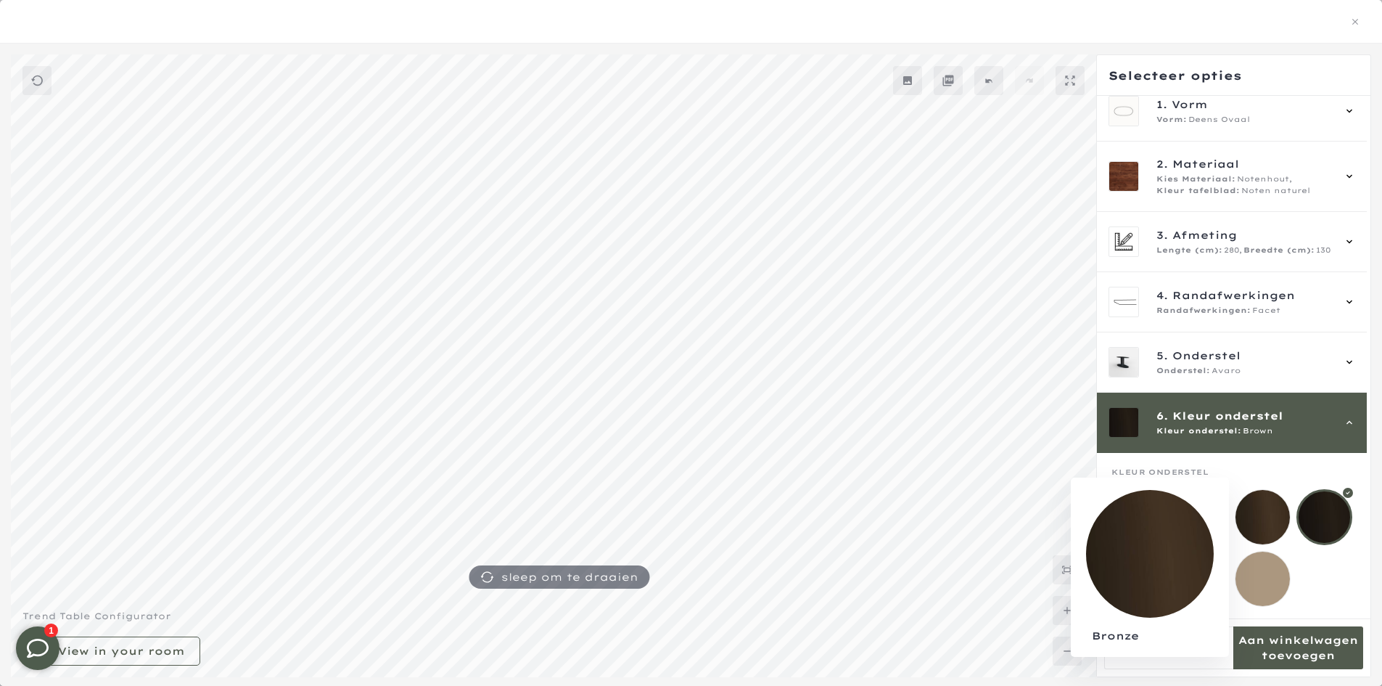
scroll to position [73, 0]
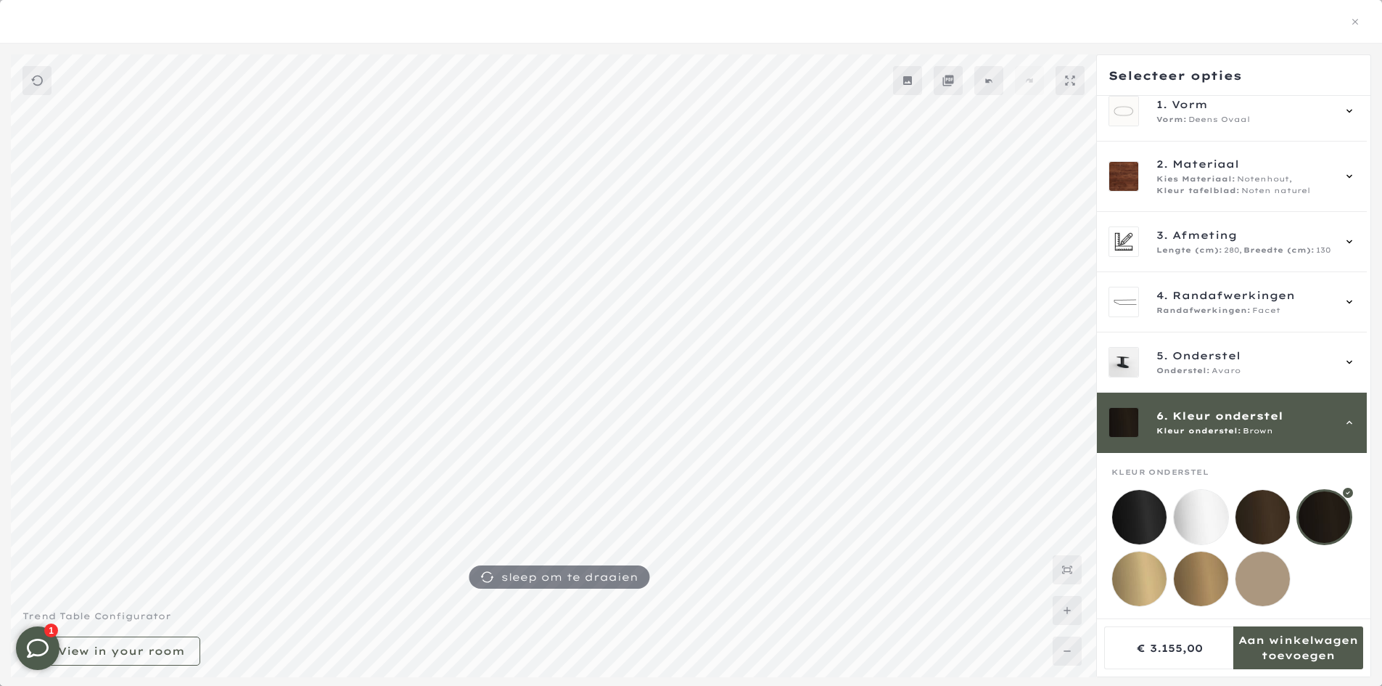
click at [1265, 503] on mmq-loader at bounding box center [1262, 517] width 54 height 54
